Goal: Find specific page/section: Find specific page/section

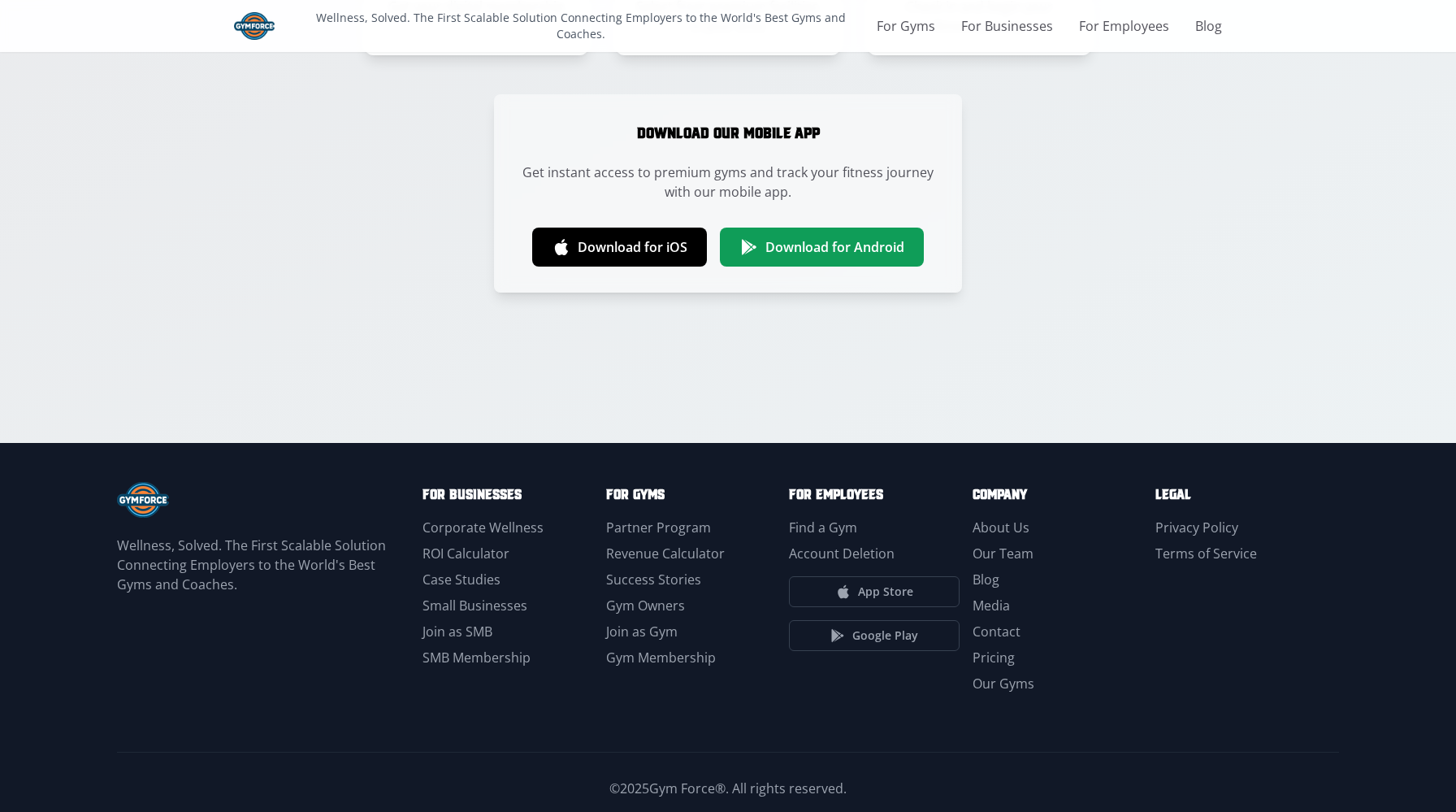
scroll to position [2800, 0]
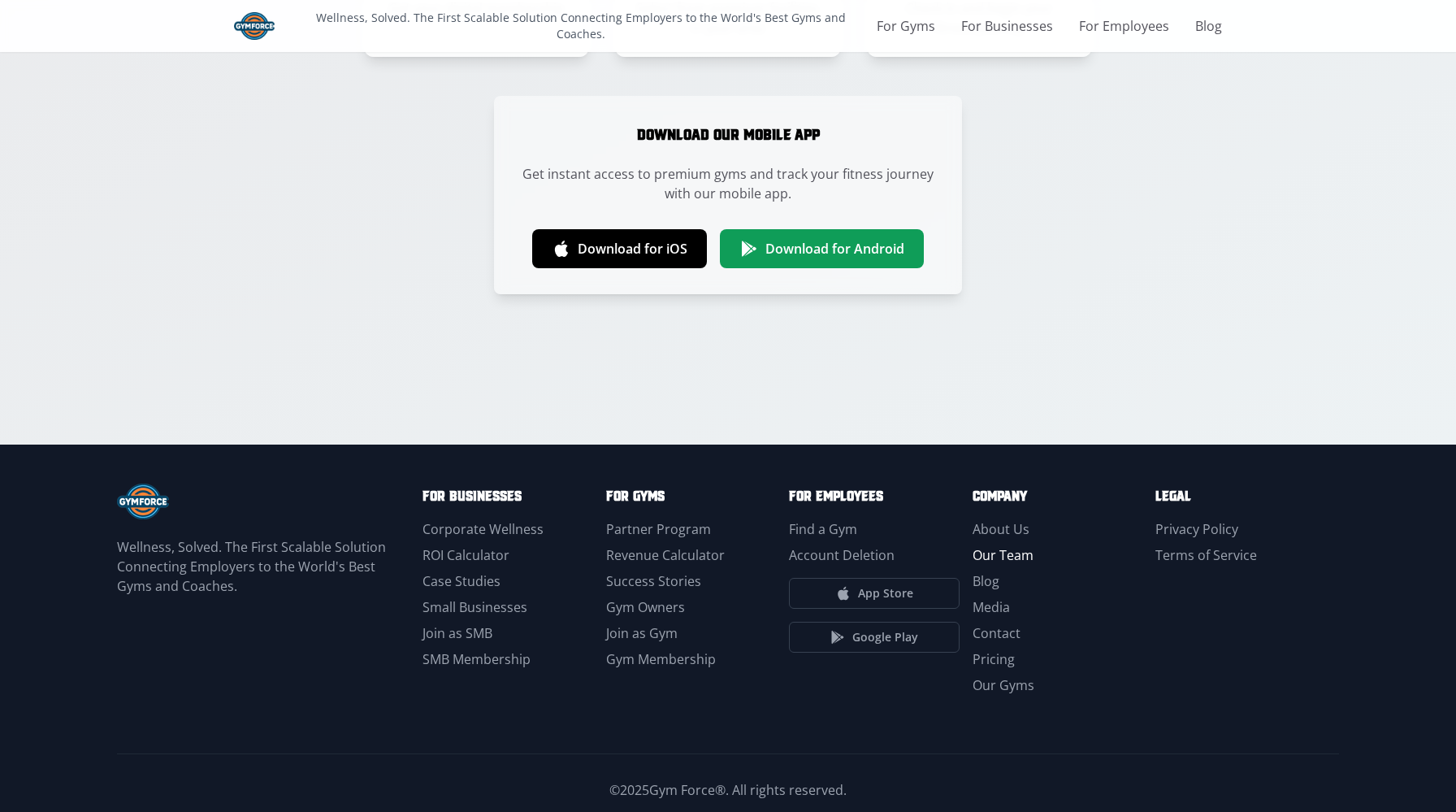
click at [1005, 558] on link "Our Team" at bounding box center [1003, 555] width 61 height 18
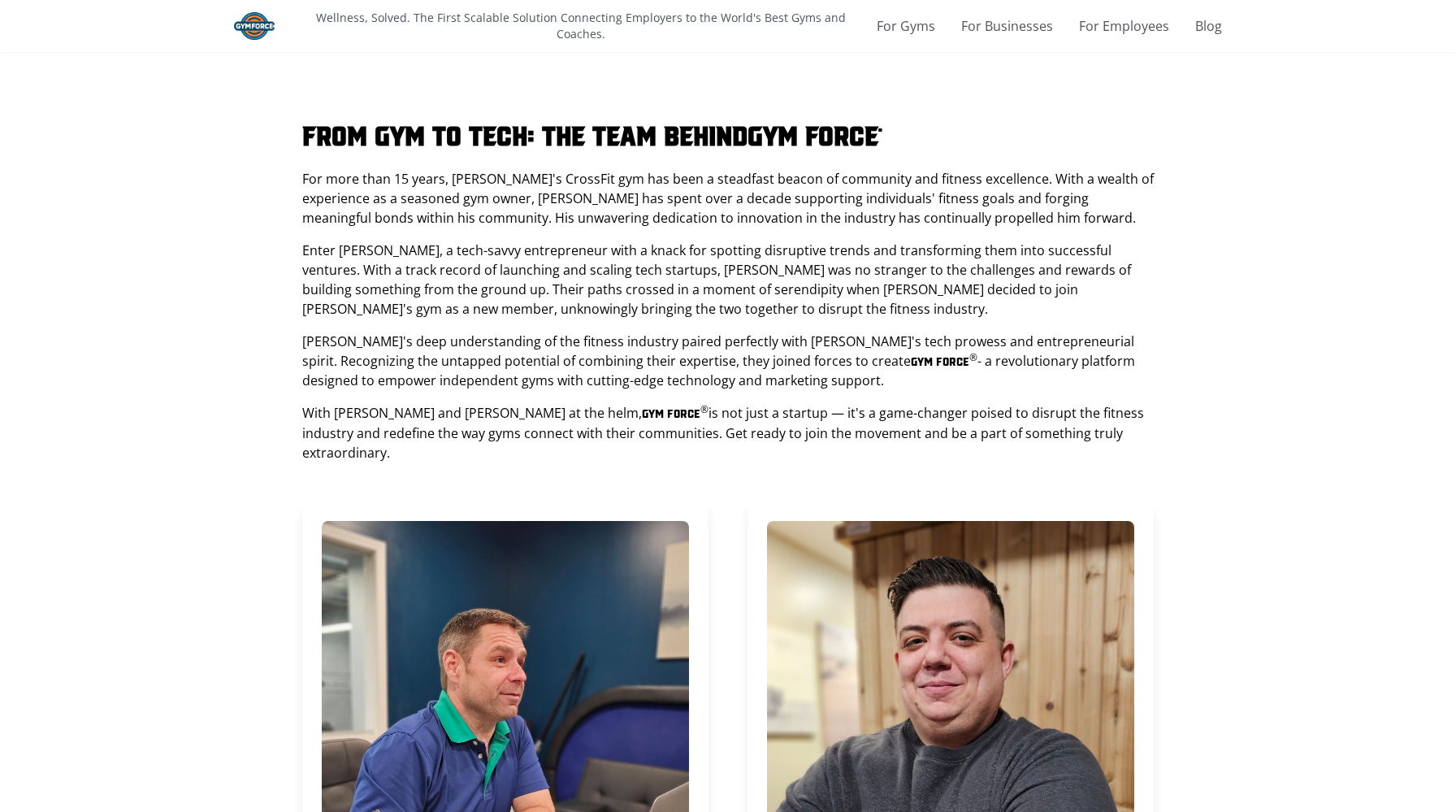
drag, startPoint x: 299, startPoint y: 130, endPoint x: 911, endPoint y: 147, distance: 612.2
copy h1 "From Gym to Tech: The Team Behind Gym Force ®"
drag, startPoint x: 303, startPoint y: 176, endPoint x: 1151, endPoint y: 468, distance: 896.9
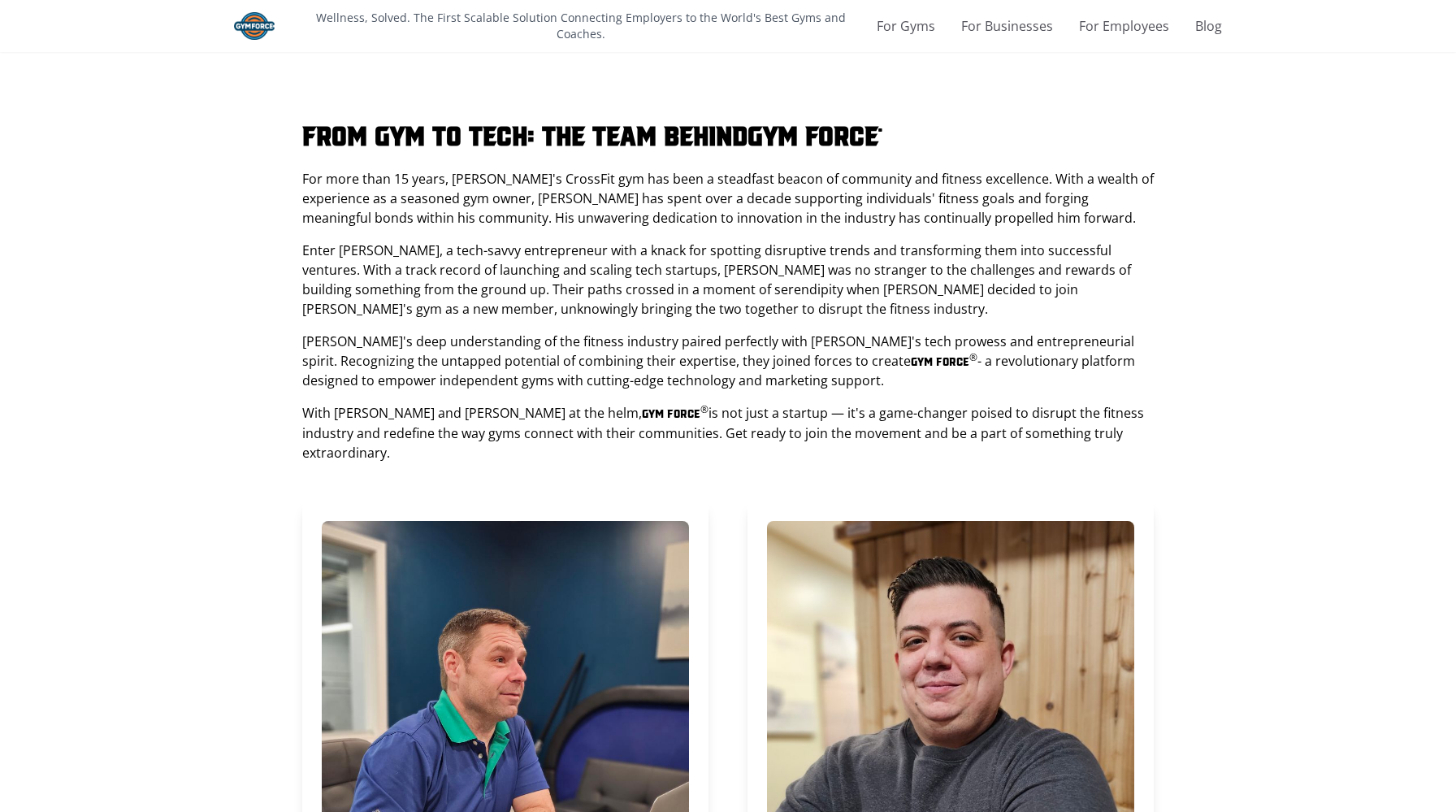
copy div "For more than 15 years, [PERSON_NAME]'s CrossFit gym has been a steadfast beaco…"
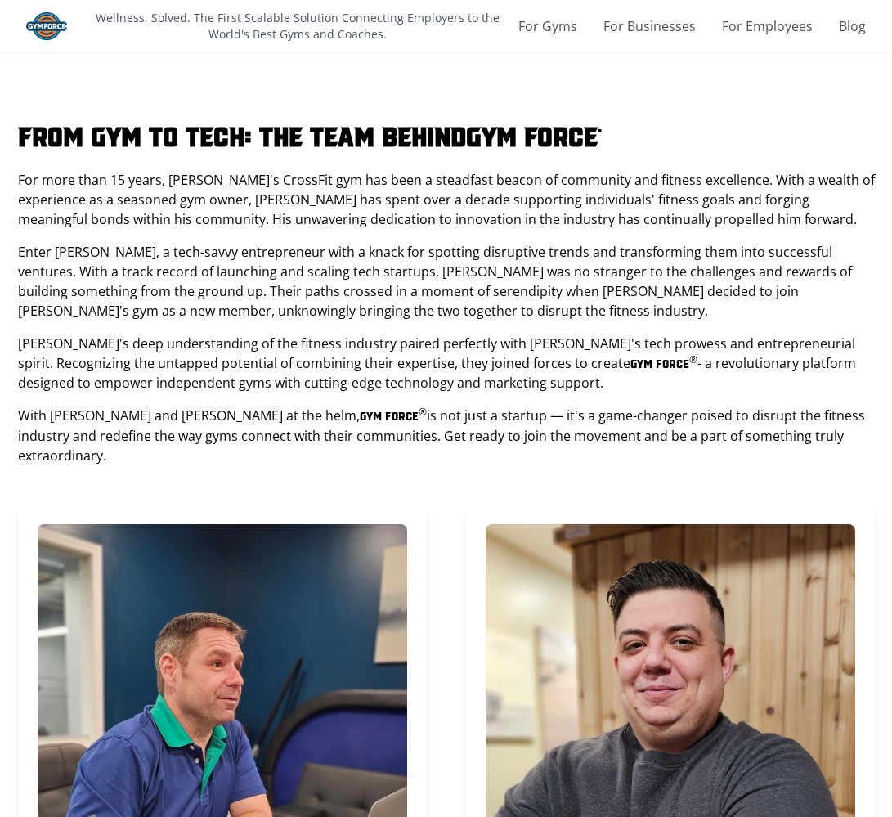
click at [148, 216] on p "For more than 15 years, [PERSON_NAME]'s CrossFit gym has been a steadfast beaco…" at bounding box center [446, 199] width 857 height 59
drag, startPoint x: 21, startPoint y: 133, endPoint x: 601, endPoint y: 134, distance: 579.7
click at [601, 134] on h1 "From Gym to Tech: The Team Behind Gym Force ®" at bounding box center [446, 134] width 857 height 33
copy h1 "From Gym to Tech: The Team Behind Gym Force"
